Goal: Transaction & Acquisition: Download file/media

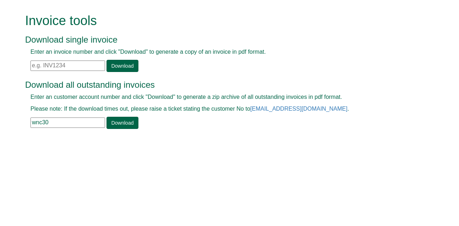
click at [44, 66] on input "text" at bounding box center [67, 66] width 75 height 10
paste input "INV1315750"
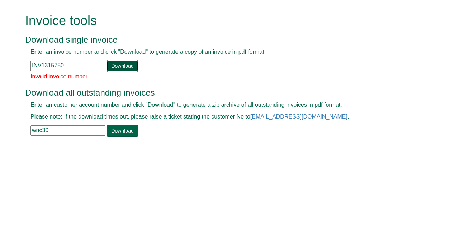
click at [123, 66] on link "Download" at bounding box center [123, 66] width 32 height 12
click at [31, 65] on input "INV1315750" at bounding box center [67, 66] width 75 height 10
click at [117, 65] on link "Download" at bounding box center [123, 66] width 32 height 12
click at [126, 66] on link "Download" at bounding box center [123, 66] width 32 height 12
click at [65, 67] on input "INV1315750" at bounding box center [67, 66] width 75 height 10
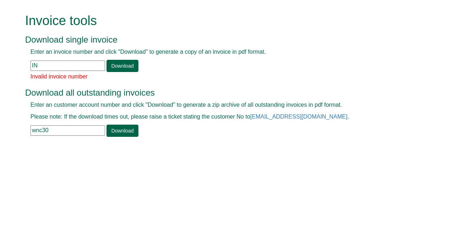
type input "I"
type input "inv1315750"
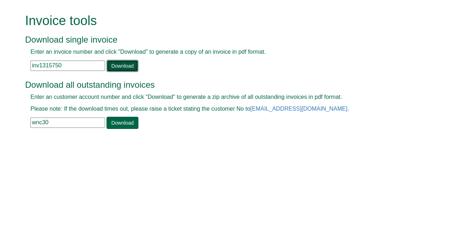
click at [125, 63] on link "Download" at bounding box center [123, 66] width 32 height 12
click at [349, 4] on div "Invoice tools Download single invoice Enter an invoice number and click "Downlo…" at bounding box center [234, 72] width 409 height 144
